Goal: Transaction & Acquisition: Obtain resource

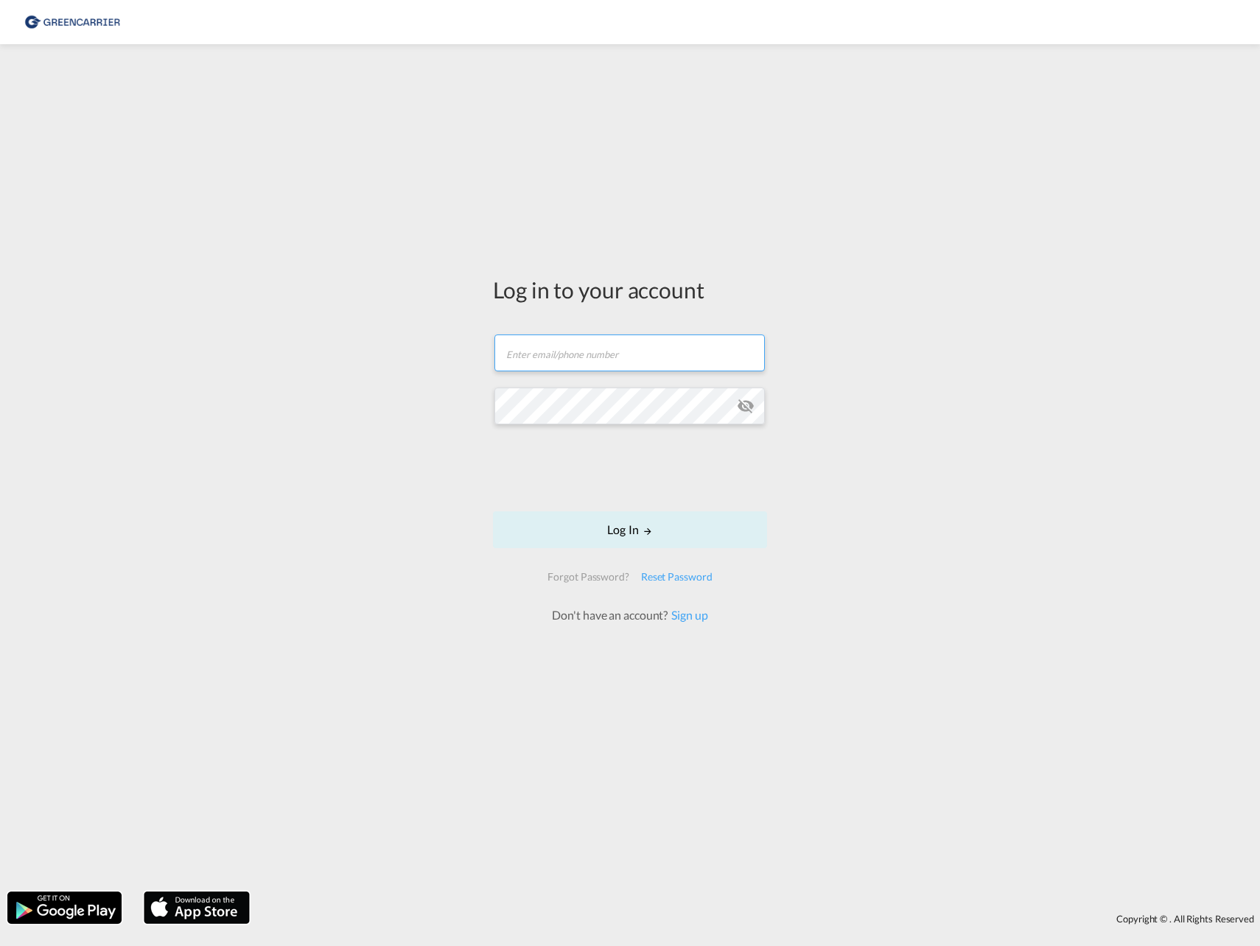
click at [645, 335] on input "text" at bounding box center [629, 352] width 270 height 37
paste input "[EMAIL_ADDRESS][DOMAIN_NAME]"
type input "[EMAIL_ADDRESS][DOMAIN_NAME]"
click at [493, 511] on button "Log In" at bounding box center [630, 529] width 274 height 37
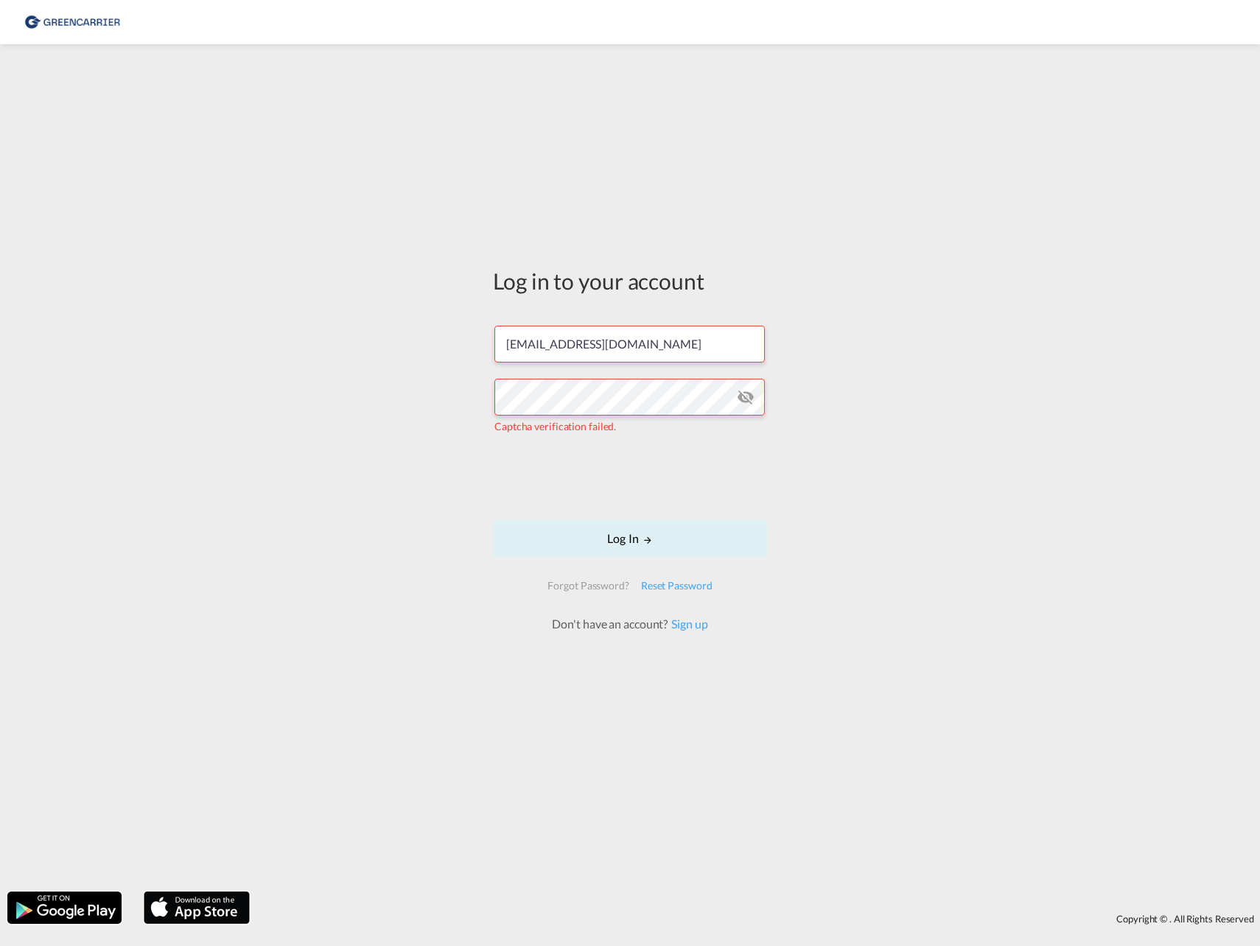
click at [740, 396] on md-icon "icon-eye-off" at bounding box center [746, 397] width 18 height 18
click at [650, 546] on button "Log In" at bounding box center [630, 538] width 274 height 37
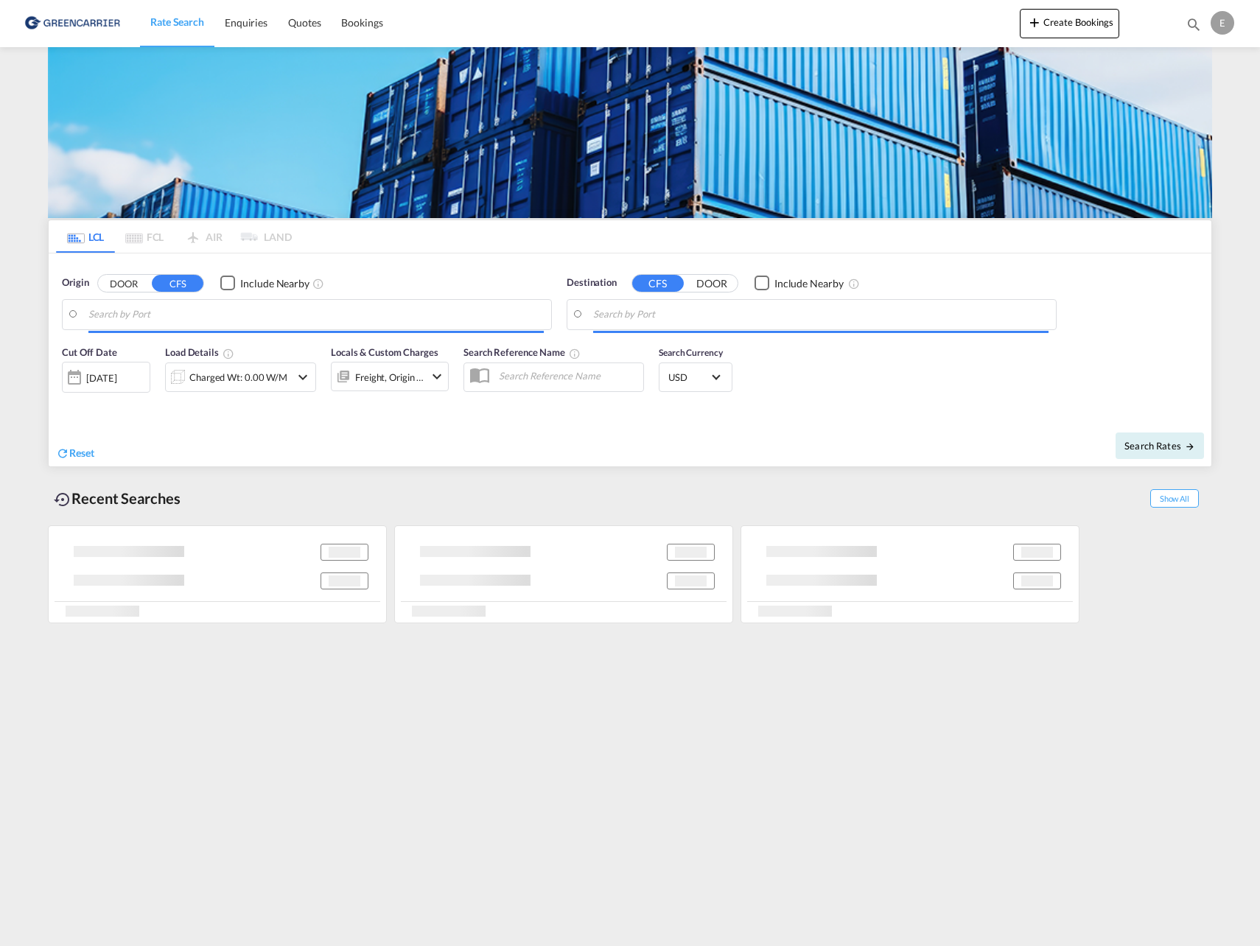
type input "DK-2150, [GEOGRAPHIC_DATA] ([GEOGRAPHIC_DATA])"
type input "Keelung (Chilung), TWKEL"
